Goal: Transaction & Acquisition: Purchase product/service

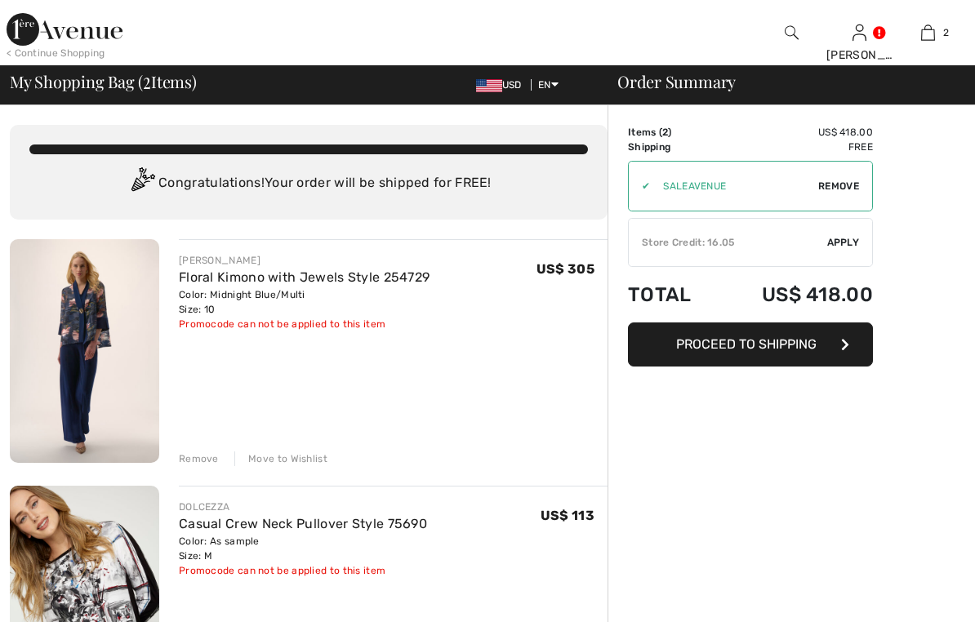
checkbox input "true"
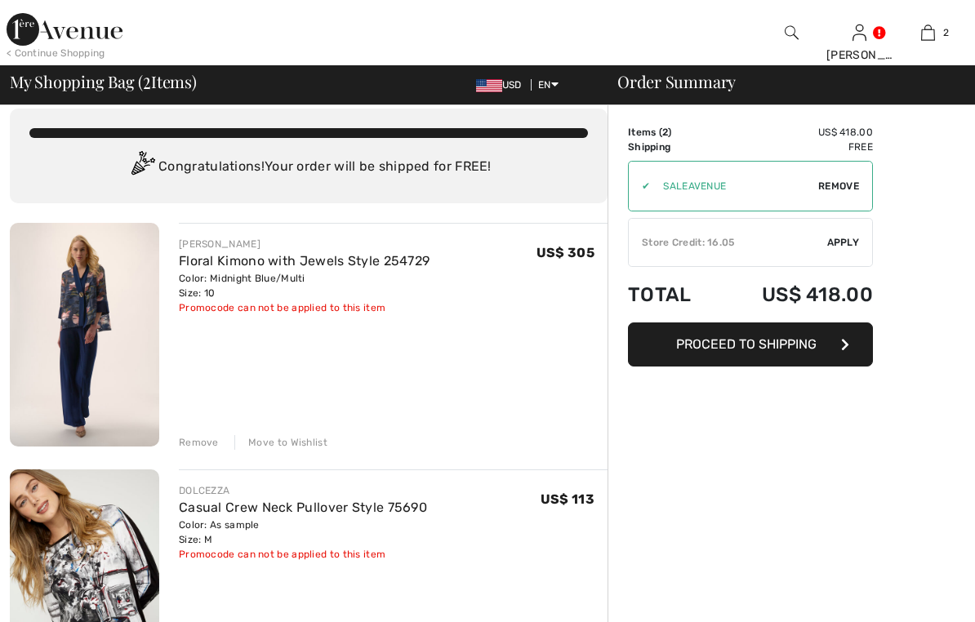
checkbox input "true"
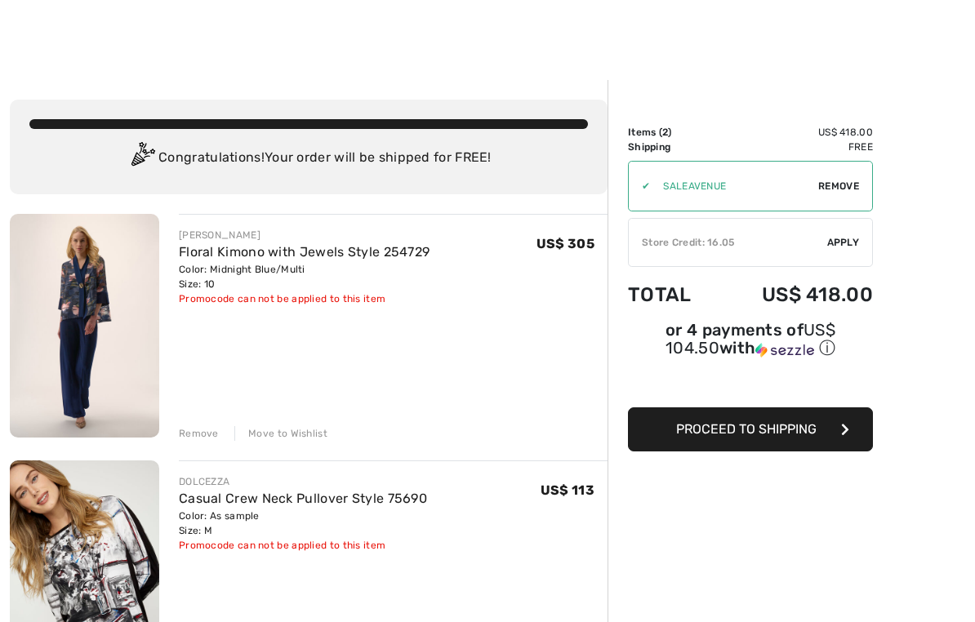
scroll to position [22, 0]
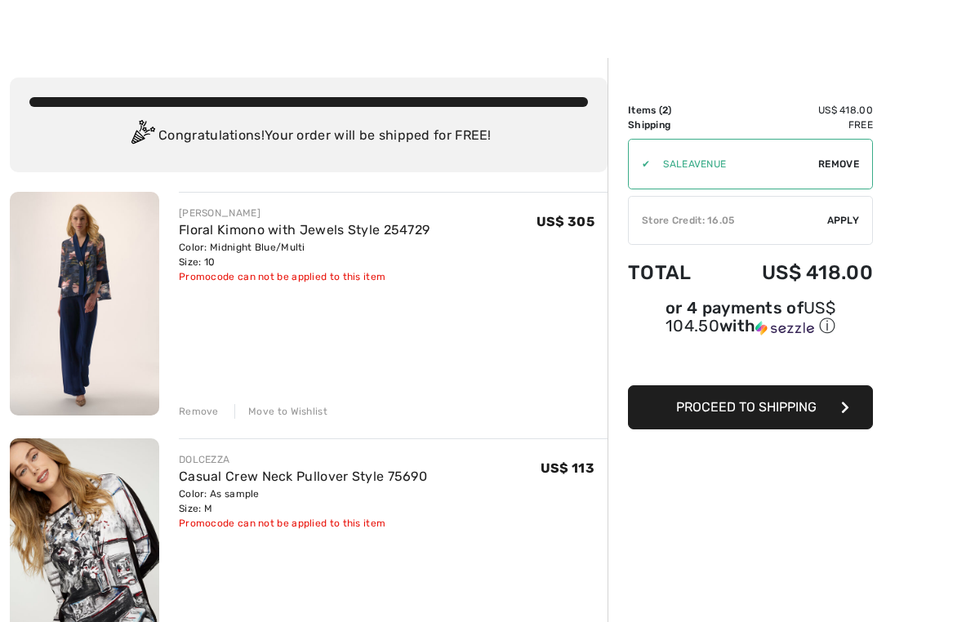
click at [847, 223] on span "Apply" at bounding box center [843, 220] width 33 height 15
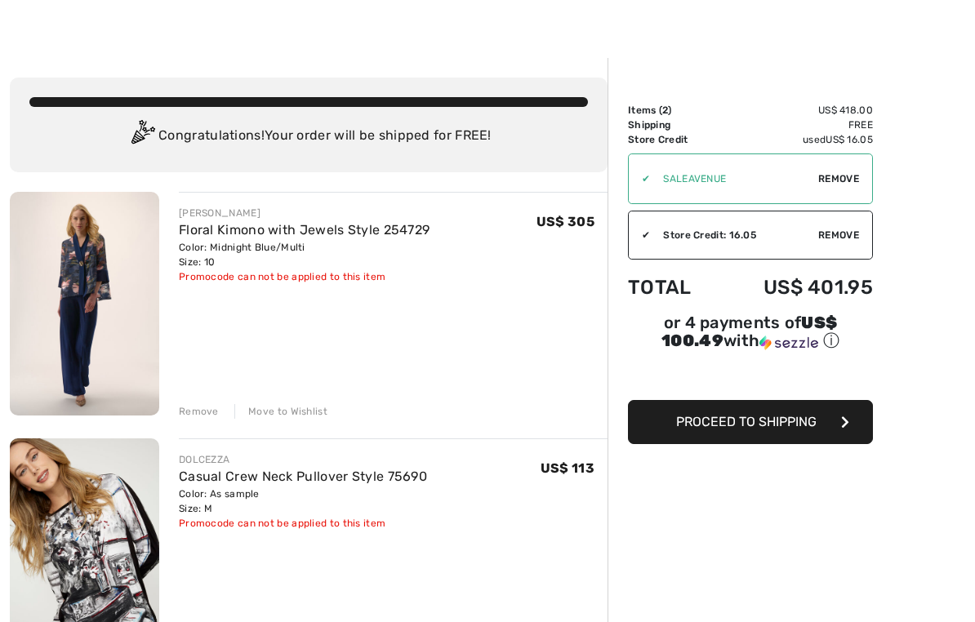
click at [775, 436] on button "Proceed to Shipping" at bounding box center [750, 422] width 245 height 44
click at [730, 430] on span "Proceed to Shipping" at bounding box center [746, 422] width 140 height 16
click at [755, 433] on button "Proceed to Shipping" at bounding box center [750, 422] width 245 height 44
click at [743, 430] on span "Proceed to Shipping" at bounding box center [746, 422] width 140 height 16
click at [784, 444] on button "Proceed to Shipping" at bounding box center [750, 422] width 245 height 44
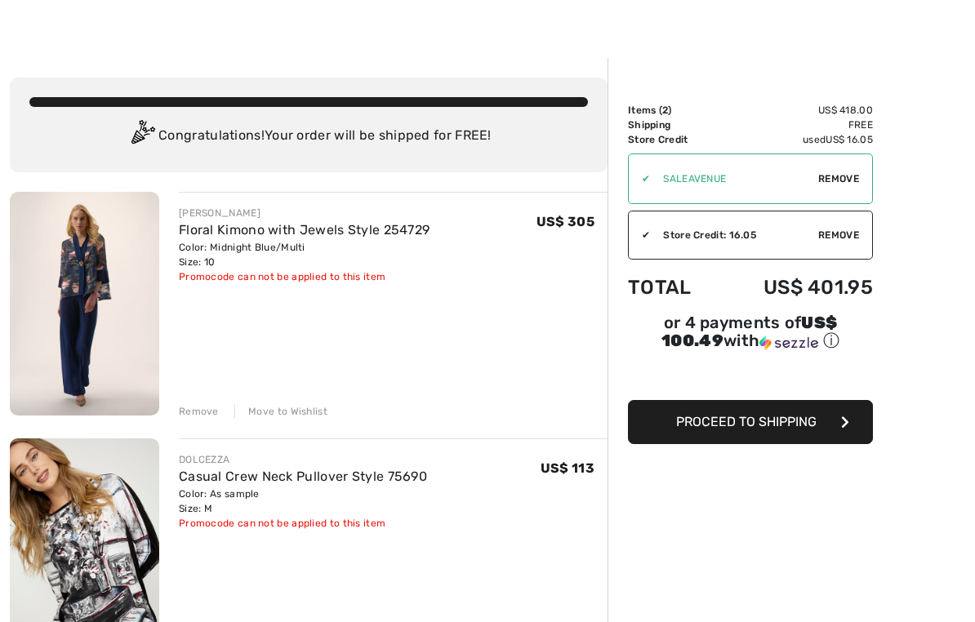
click at [817, 443] on button "Proceed to Shipping" at bounding box center [750, 422] width 245 height 44
click at [828, 444] on button "Proceed to Shipping" at bounding box center [750, 422] width 245 height 44
click at [628, 400] on button "Proceed to Shipping" at bounding box center [750, 422] width 245 height 44
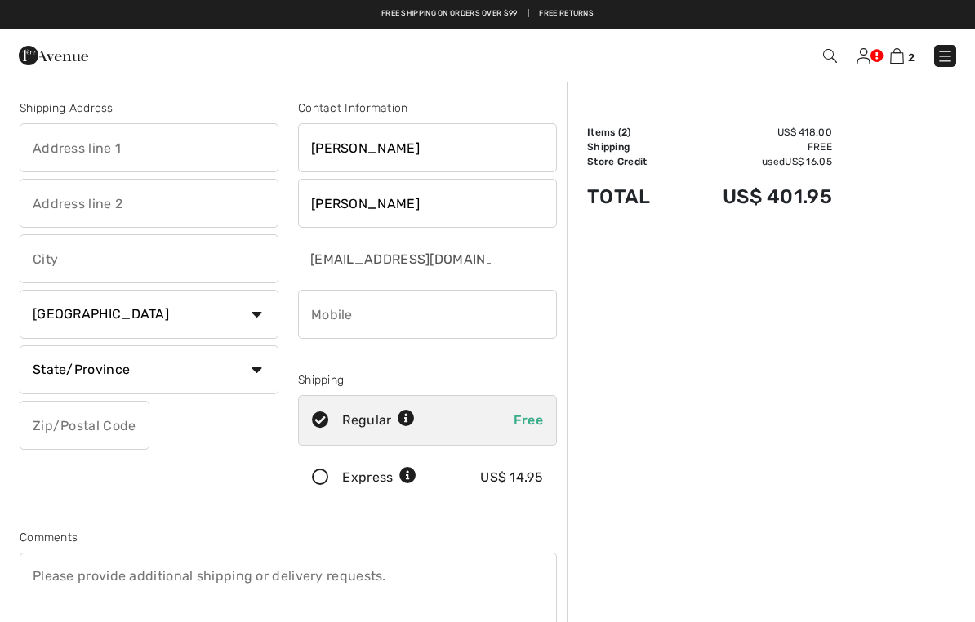
click at [108, 150] on input "text" at bounding box center [149, 147] width 259 height 49
click at [194, 266] on input "text" at bounding box center [149, 258] width 259 height 49
type input "58 Woodard CT"
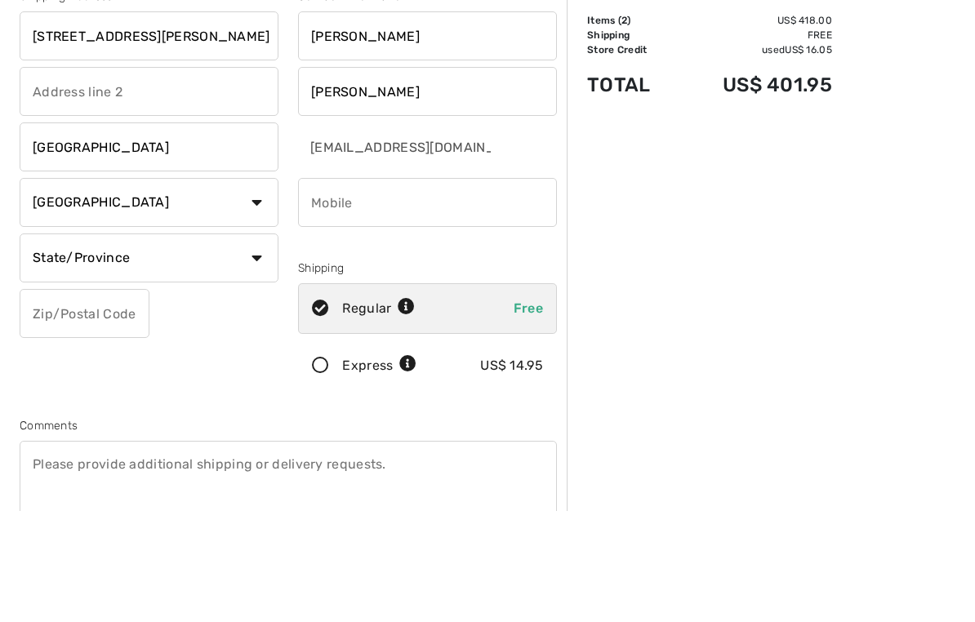
click at [267, 290] on select "Country Canada United States Afghanistan Aland Islands Albania Algeria American…" at bounding box center [149, 314] width 259 height 49
type input "Doylestown"
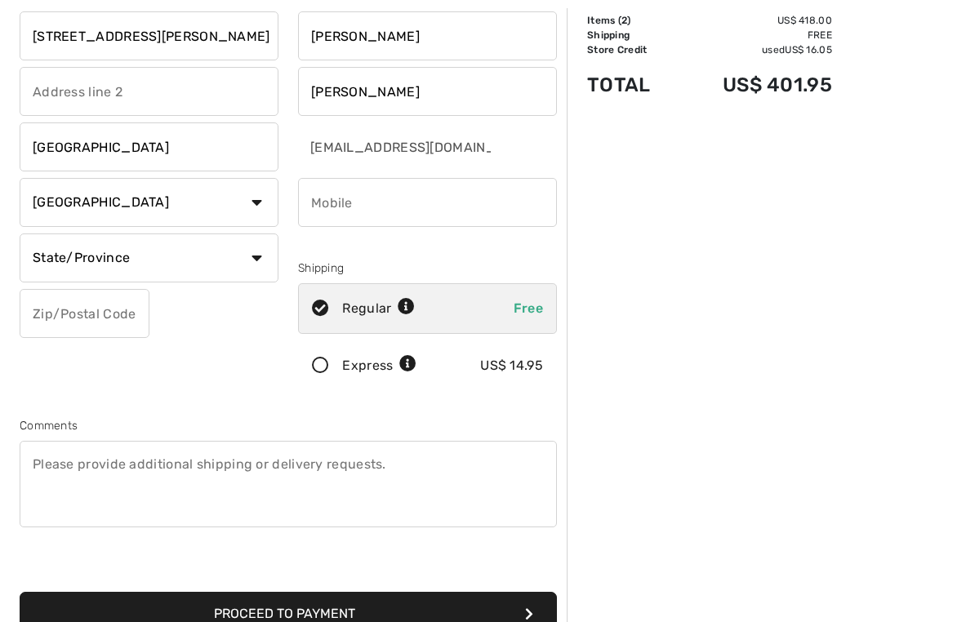
select select "US"
click at [261, 259] on select "State/Province Alabama Alaska American Samoa Arizona Arkansas California Colora…" at bounding box center [149, 258] width 259 height 49
select select "PA"
click at [106, 321] on input "text" at bounding box center [85, 313] width 130 height 49
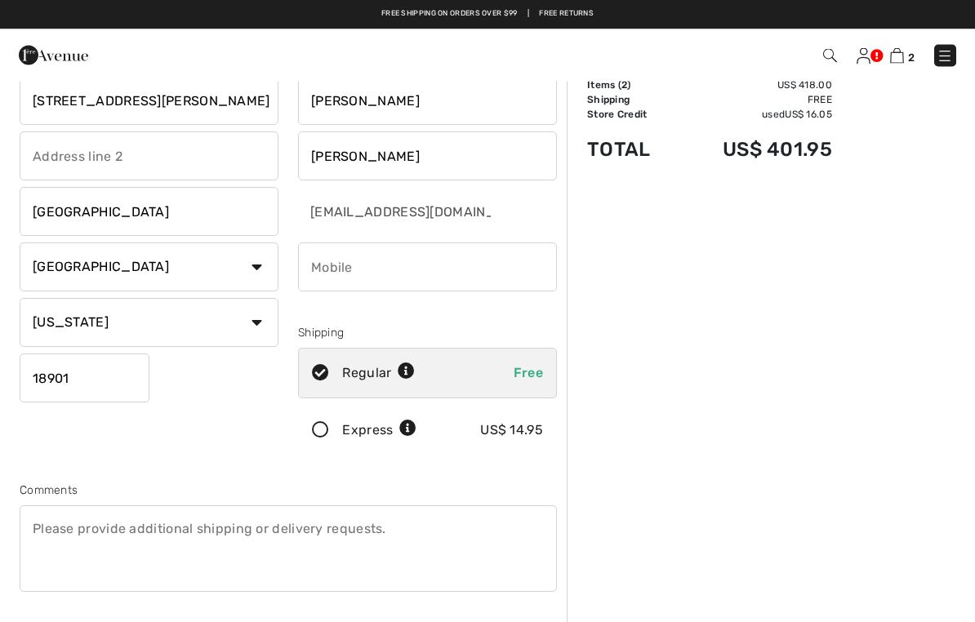
scroll to position [0, 0]
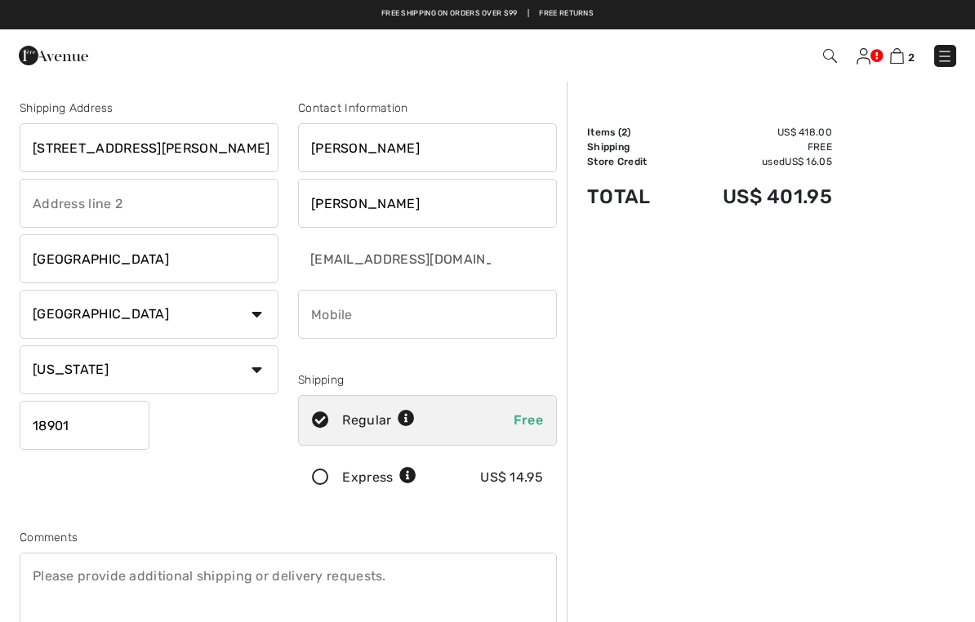
type input "18901"
click at [394, 311] on input "phone" at bounding box center [427, 314] width 259 height 49
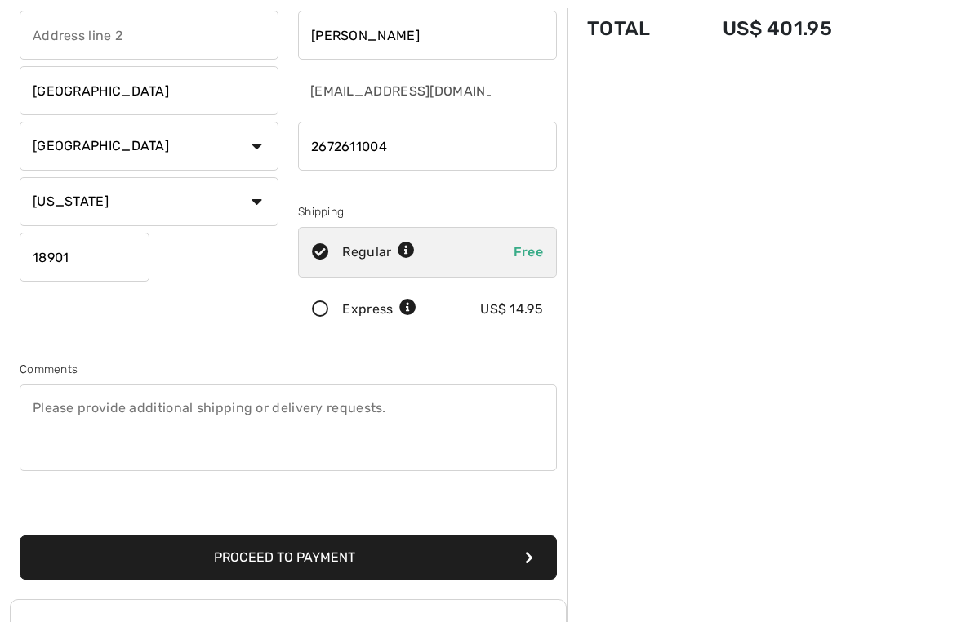
scroll to position [176, 0]
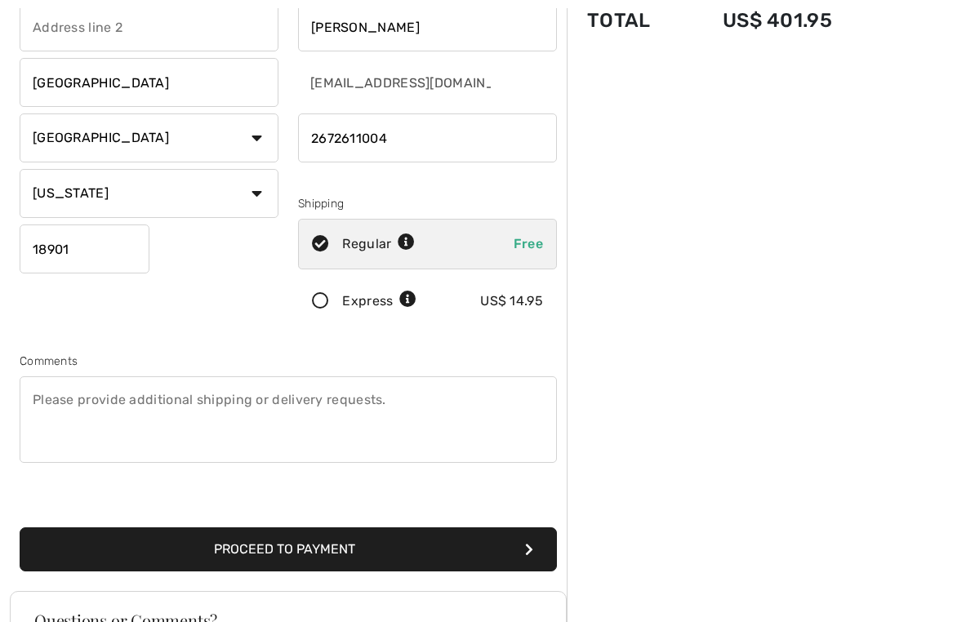
type input "2672611004"
click at [323, 557] on button "Proceed to Payment" at bounding box center [288, 550] width 537 height 44
click at [529, 564] on button "Proceed to Payment" at bounding box center [288, 550] width 537 height 44
click at [528, 559] on button "Proceed to Payment" at bounding box center [288, 550] width 537 height 44
click at [519, 546] on button "Proceed to Payment" at bounding box center [288, 550] width 537 height 44
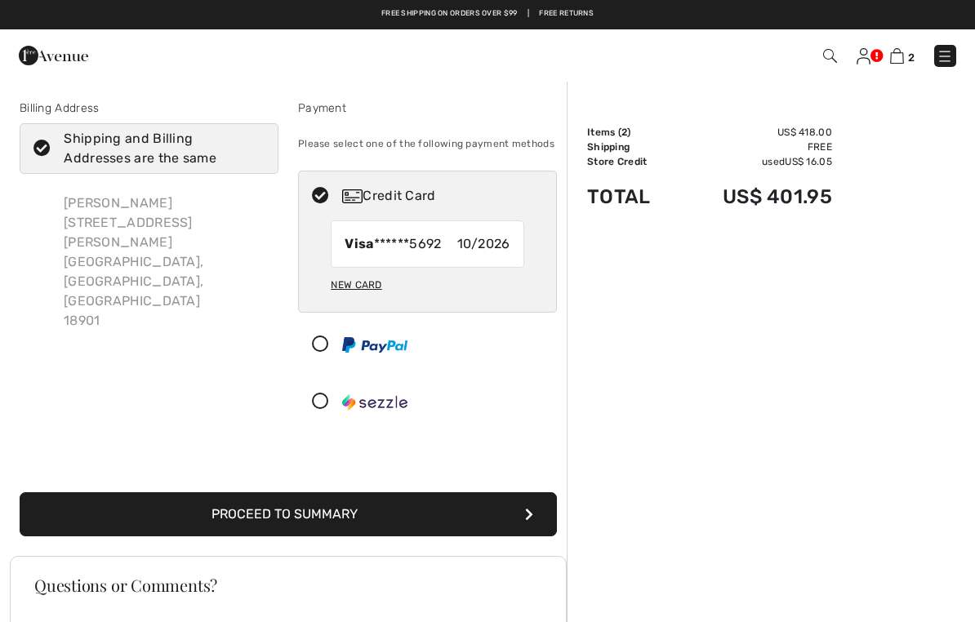
checkbox input "true"
click at [373, 288] on div "New Card" at bounding box center [356, 285] width 51 height 28
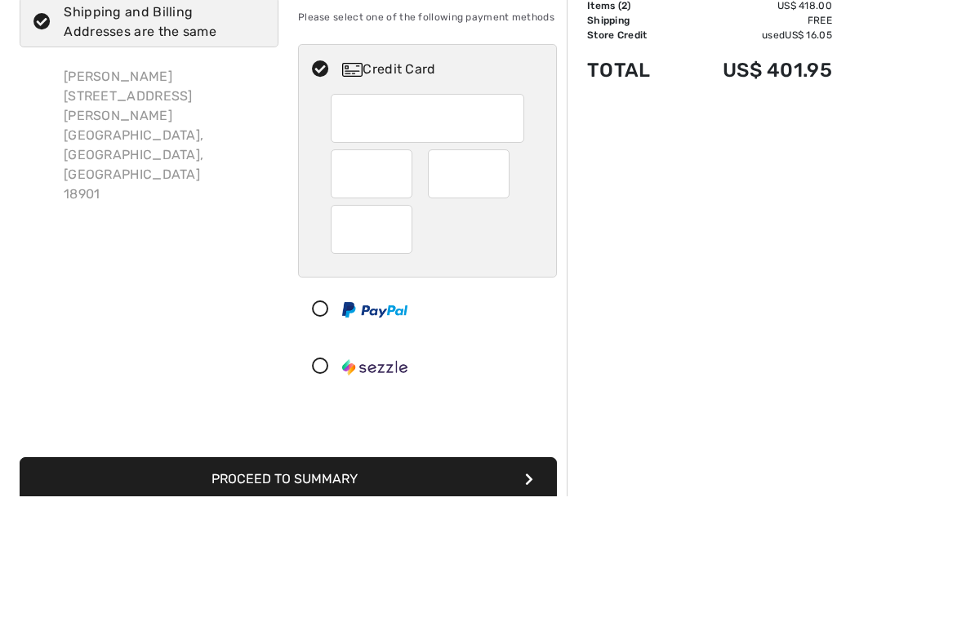
click at [499, 276] on div at bounding box center [469, 300] width 82 height 49
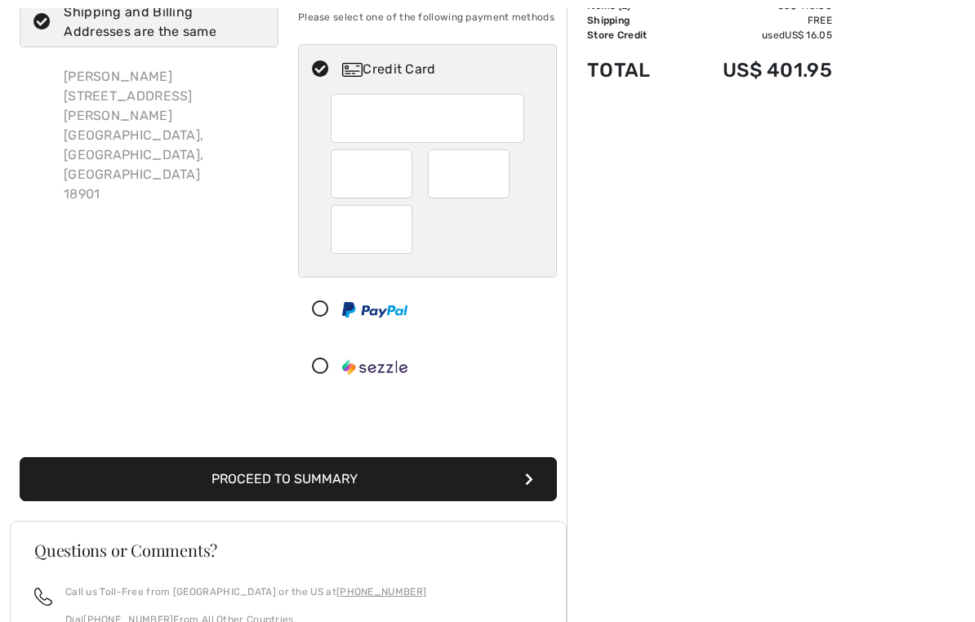
click at [502, 184] on div at bounding box center [469, 173] width 82 height 49
radio input "true"
click at [532, 477] on icon "submit" at bounding box center [529, 480] width 8 height 13
click at [528, 488] on button "Proceed to Summary" at bounding box center [288, 480] width 537 height 44
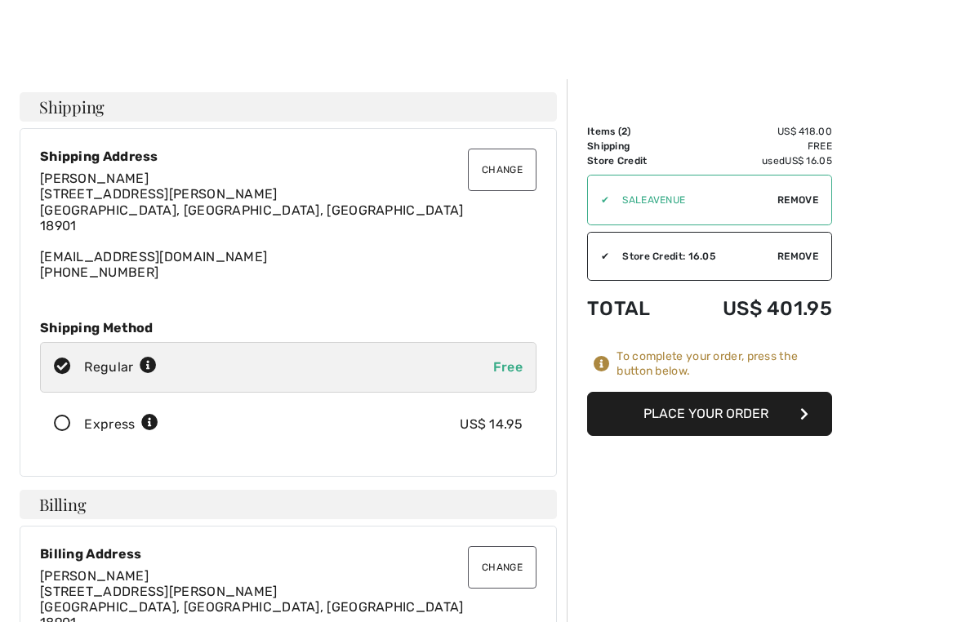
scroll to position [18, 0]
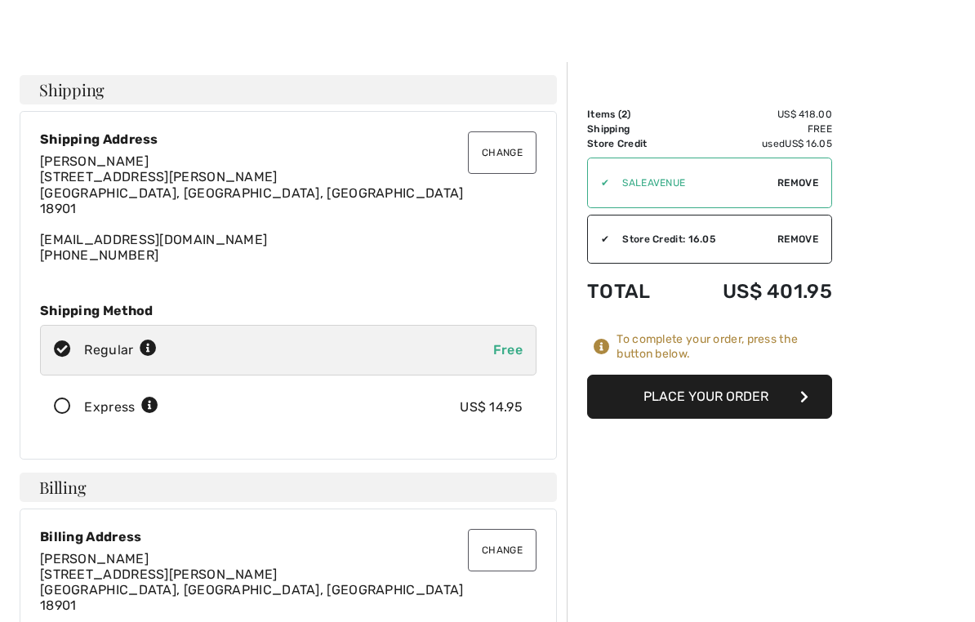
click at [752, 402] on button "Place Your Order" at bounding box center [709, 397] width 245 height 44
